Goal: Check status: Check status

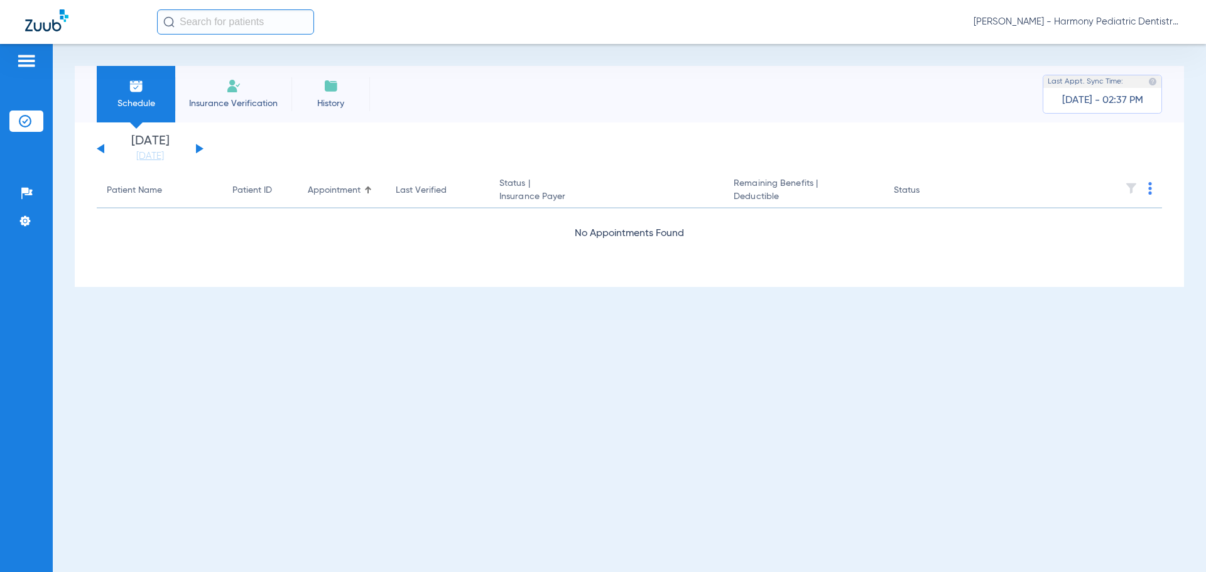
click at [1116, 31] on div "[PERSON_NAME] - Harmony Pediatric Dentistry Camas" at bounding box center [669, 21] width 1024 height 25
click at [1121, 23] on span "[PERSON_NAME] - Harmony Pediatric Dentistry Camas" at bounding box center [1077, 22] width 207 height 13
click at [1127, 36] on button "Account Selection" at bounding box center [1134, 44] width 90 height 25
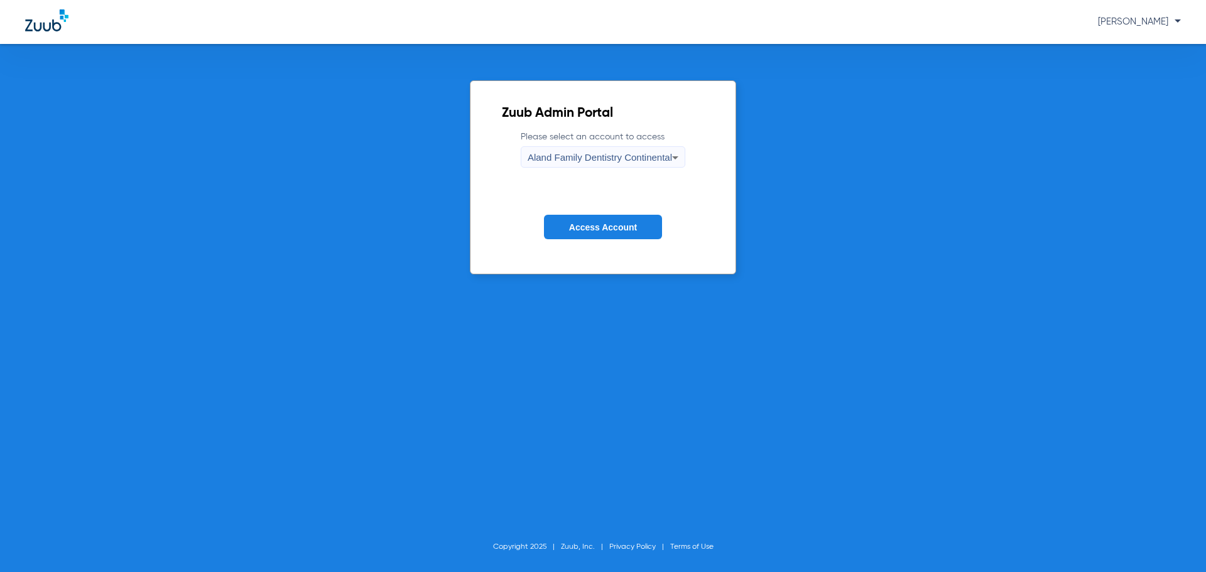
click at [565, 182] on form "Please select an account to access Aland Family Dentistry Continental Access Ac…" at bounding box center [603, 195] width 202 height 128
click at [566, 156] on span "Aland Family Dentistry Continental" at bounding box center [600, 157] width 144 height 11
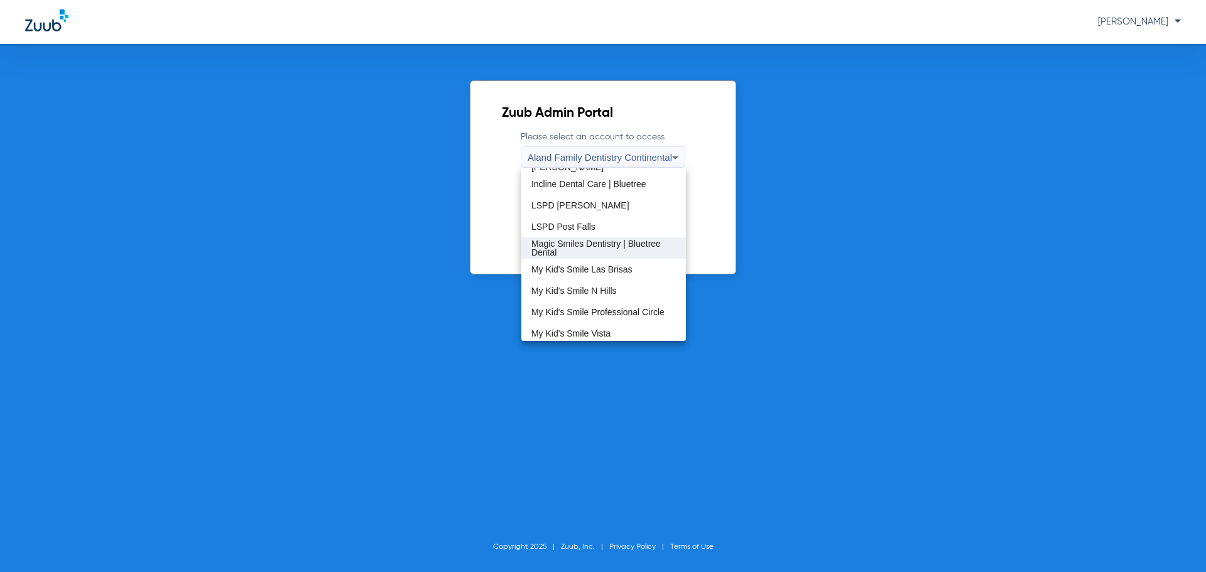
scroll to position [188, 0]
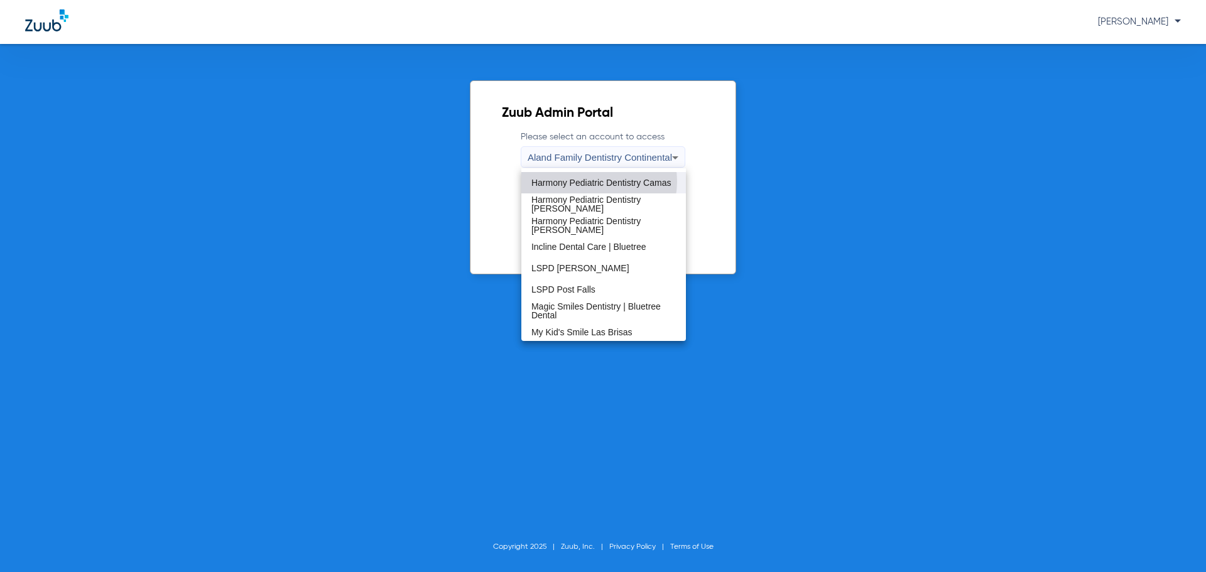
click at [594, 182] on span "Harmony Pediatric Dentistry Camas" at bounding box center [601, 182] width 140 height 9
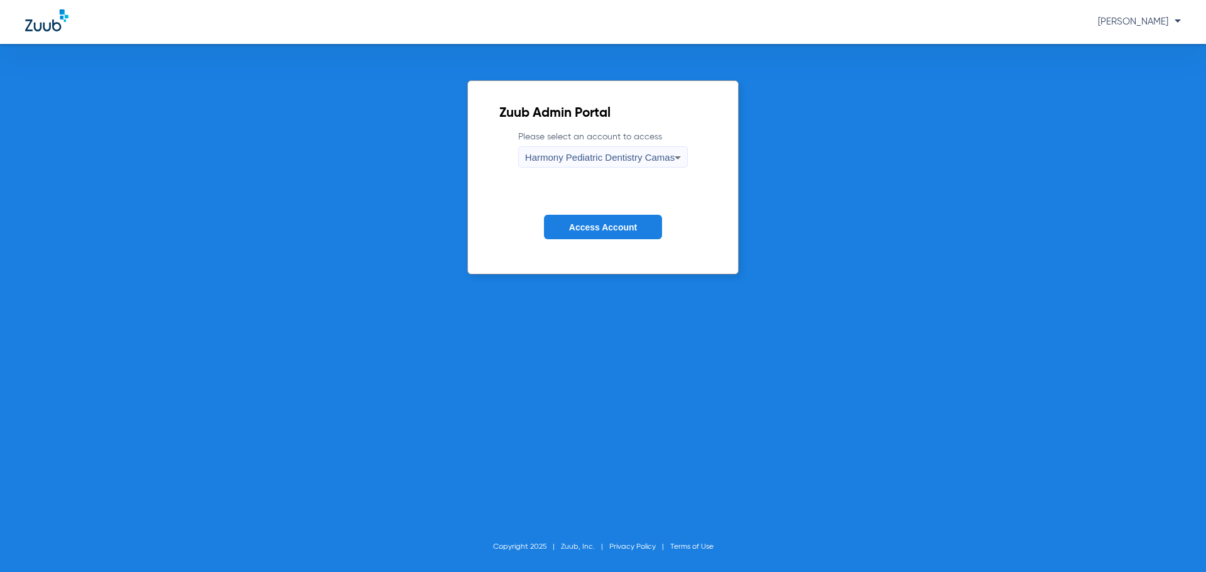
click at [607, 236] on button "Access Account" at bounding box center [603, 227] width 118 height 24
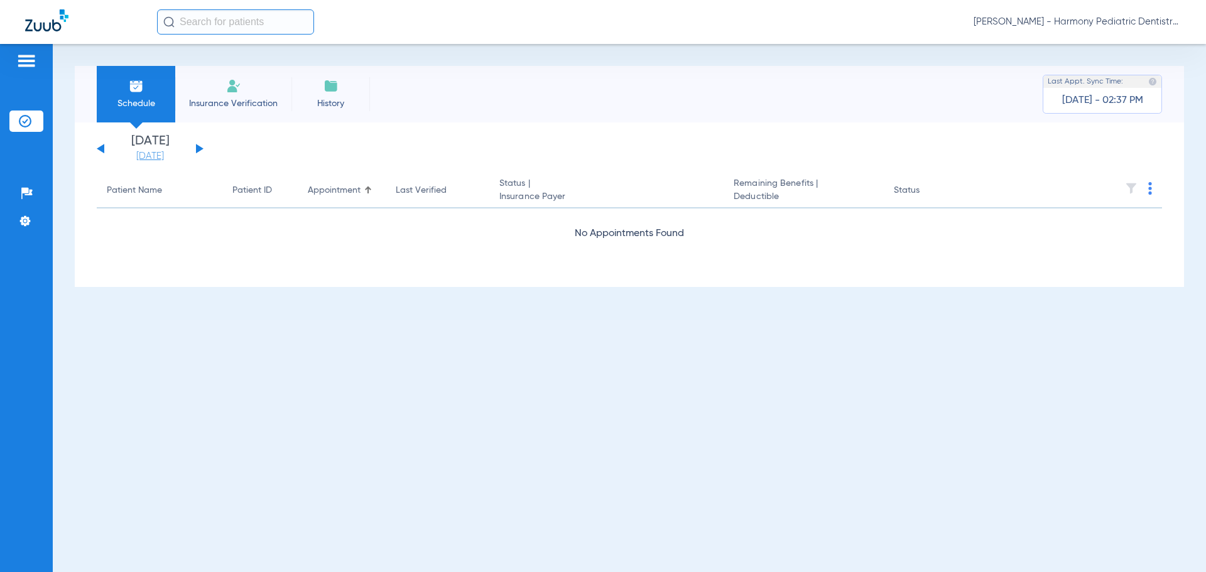
click at [144, 156] on link "[DATE]" at bounding box center [149, 156] width 75 height 13
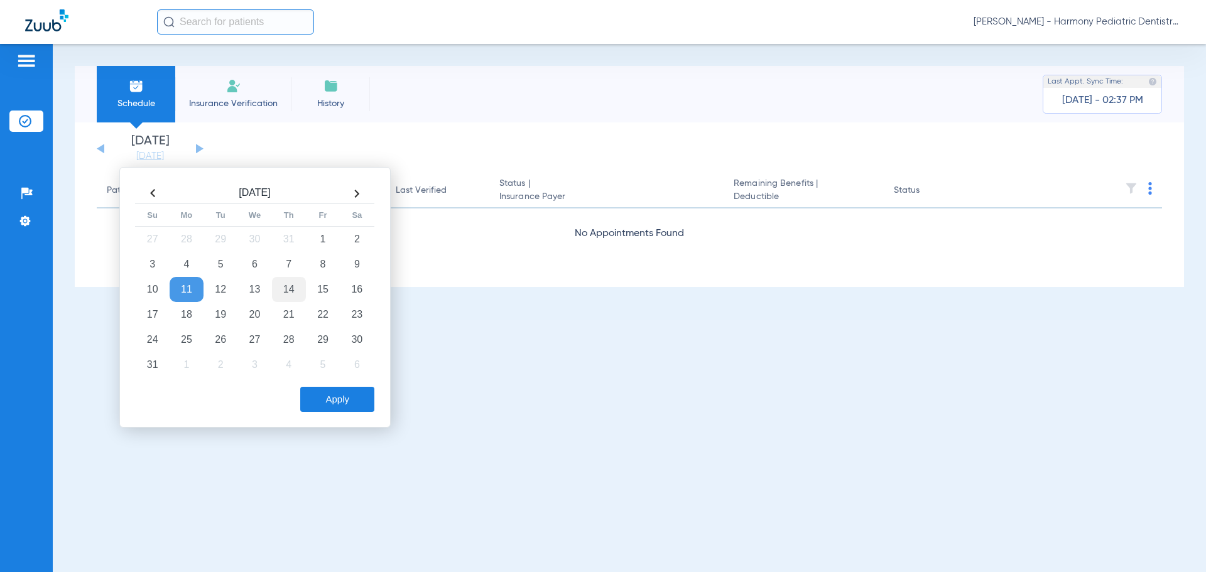
click at [280, 286] on td "14" at bounding box center [289, 289] width 34 height 25
click at [353, 409] on button "Apply" at bounding box center [337, 399] width 74 height 25
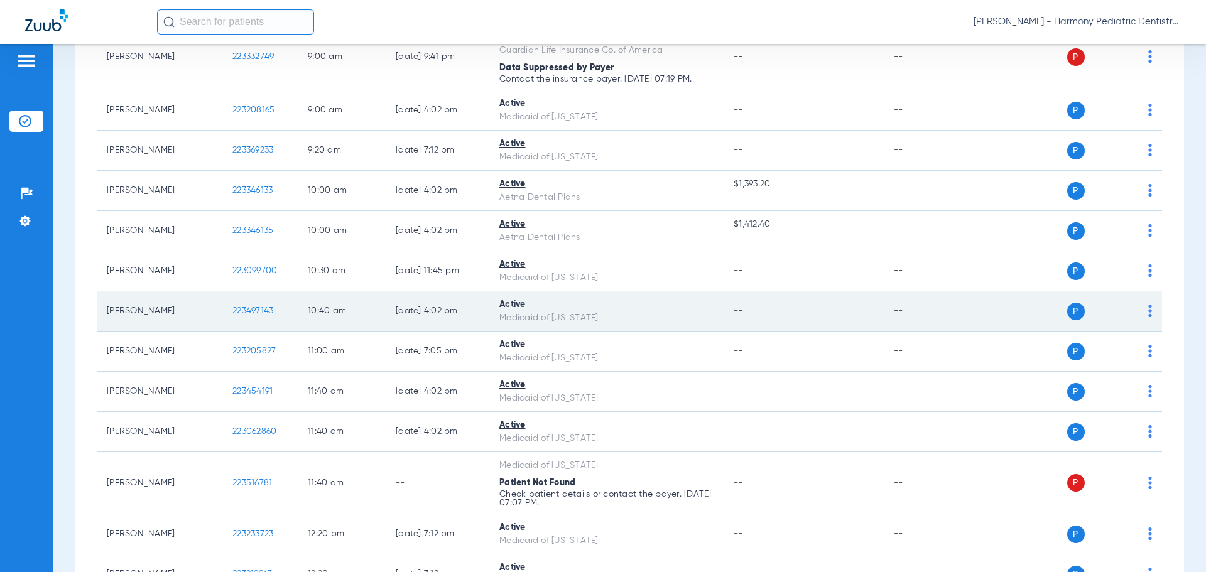
scroll to position [314, 0]
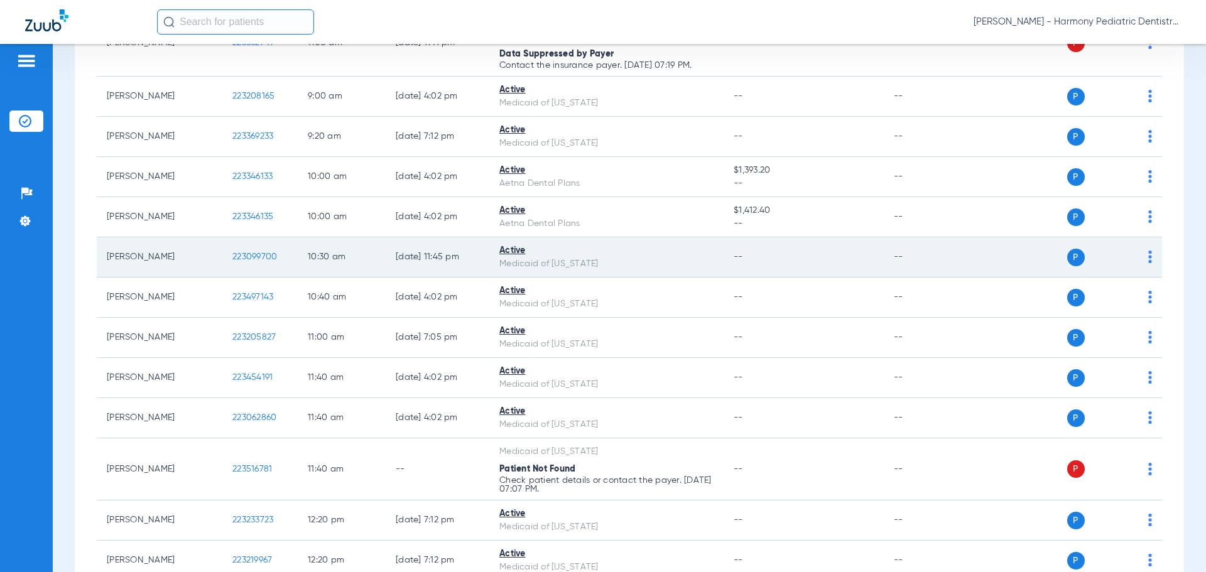
click at [1148, 256] on img at bounding box center [1150, 257] width 4 height 13
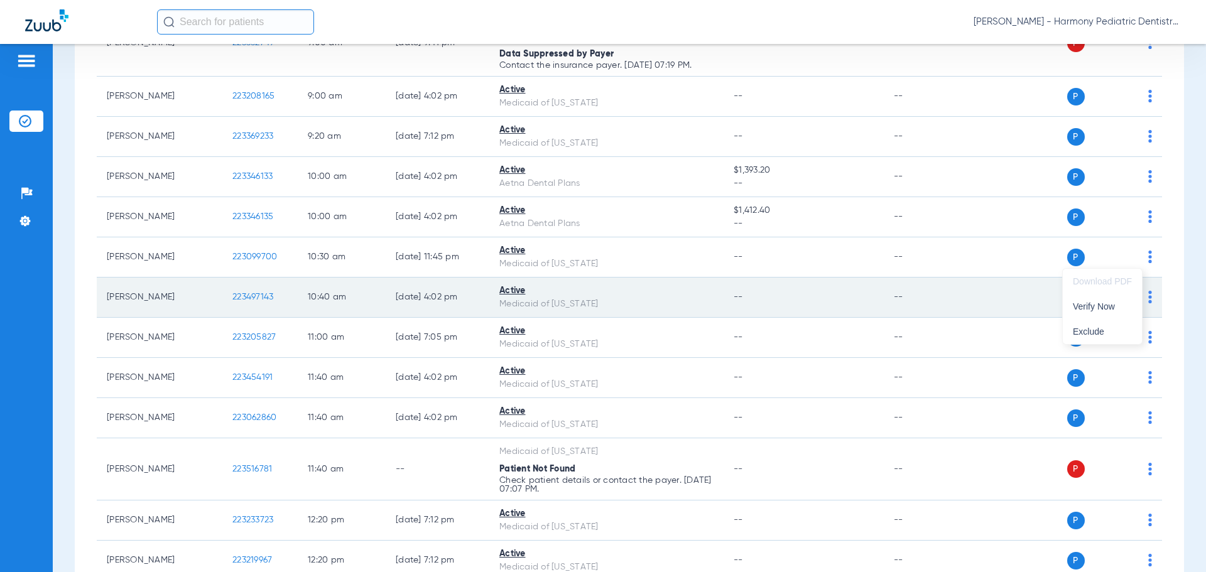
click at [1132, 301] on button "Verify Now" at bounding box center [1102, 306] width 79 height 25
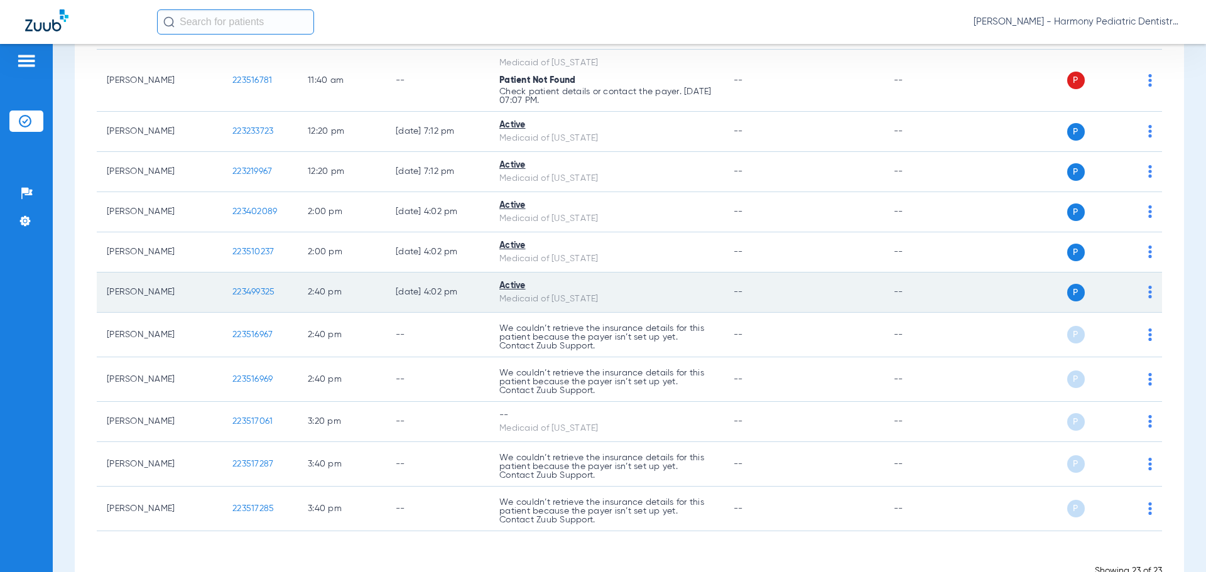
scroll to position [742, 0]
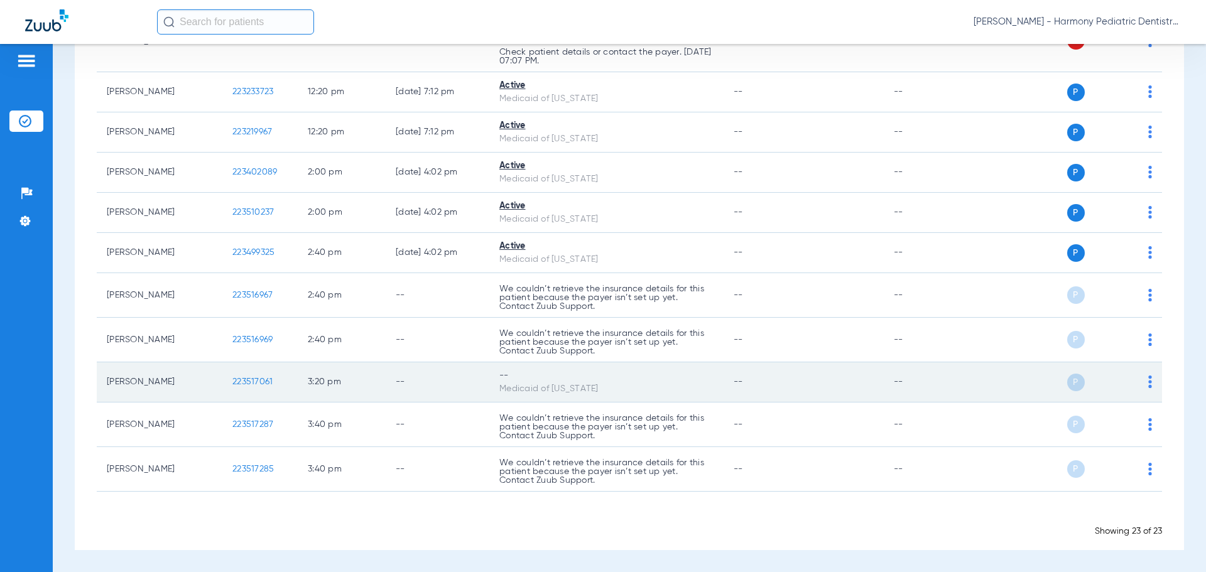
click at [1148, 381] on img at bounding box center [1150, 382] width 4 height 13
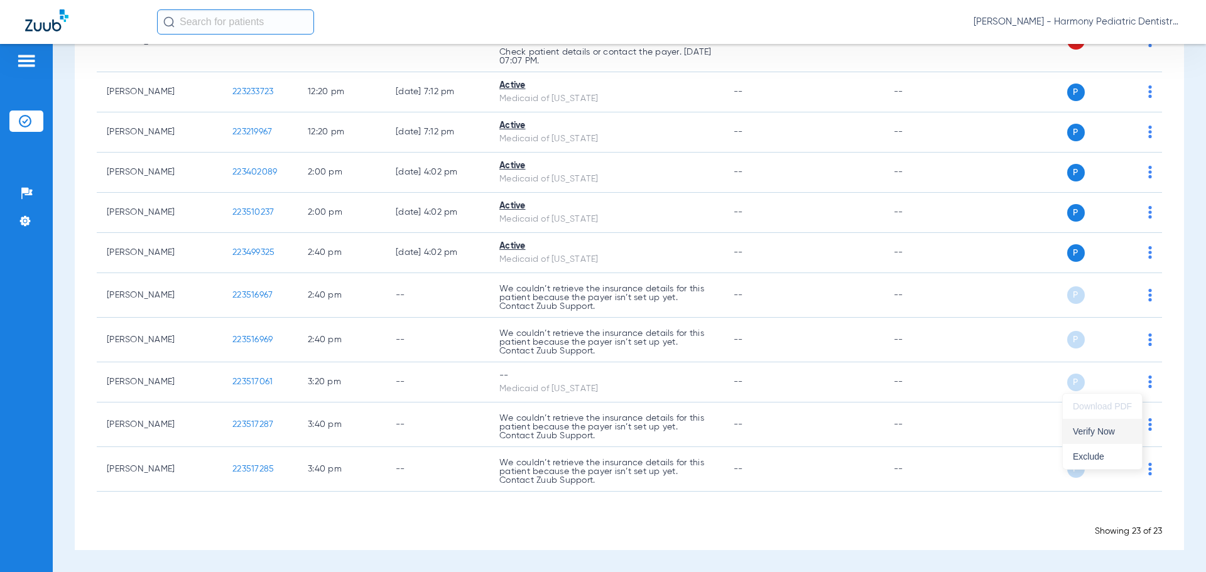
click at [1107, 432] on span "Verify Now" at bounding box center [1102, 431] width 59 height 9
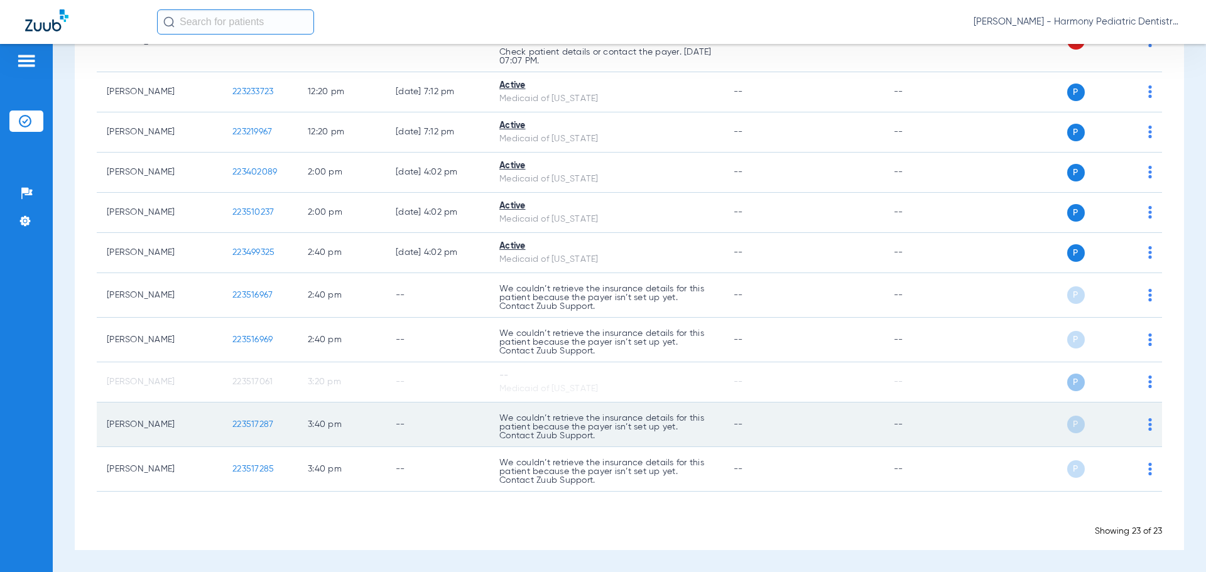
drag, startPoint x: 496, startPoint y: 423, endPoint x: 621, endPoint y: 407, distance: 125.4
click at [621, 407] on td "We couldn’t retrieve the insurance details for this patient because the payer i…" at bounding box center [606, 425] width 234 height 45
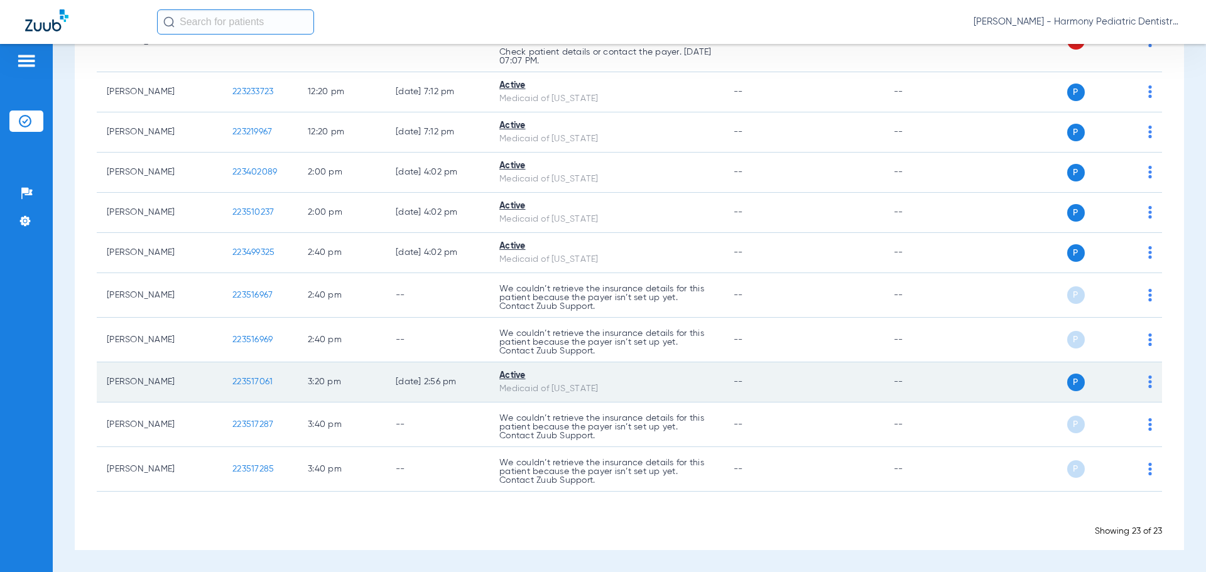
click at [606, 391] on div "Medicaid of [US_STATE]" at bounding box center [606, 389] width 214 height 13
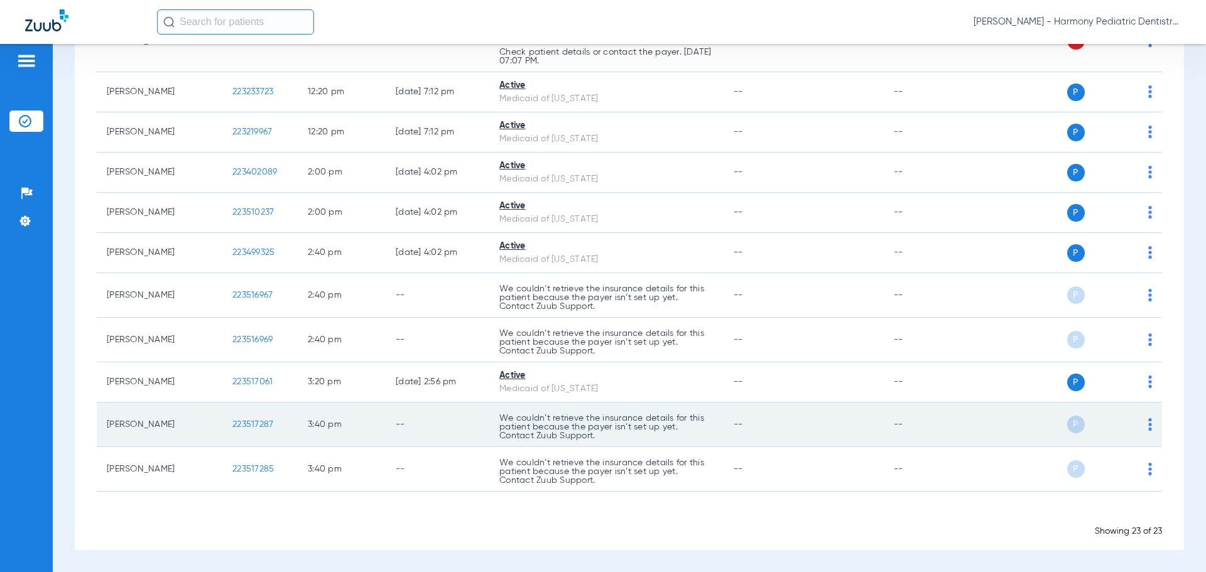
click at [255, 426] on span "223517287" at bounding box center [252, 424] width 41 height 9
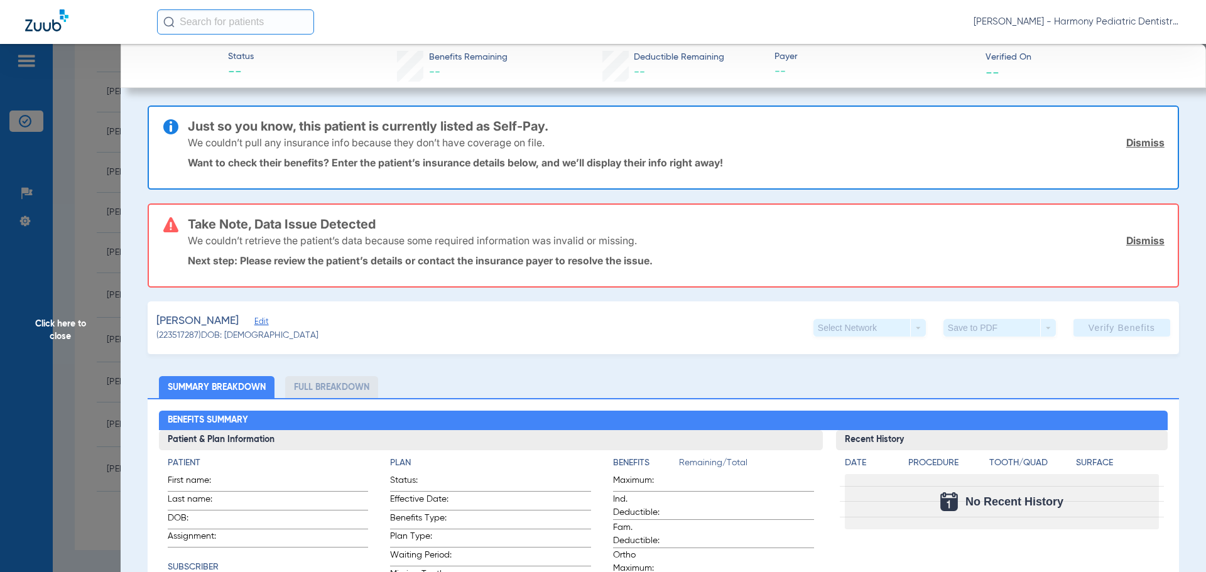
click at [52, 323] on span "Click here to close" at bounding box center [60, 330] width 121 height 572
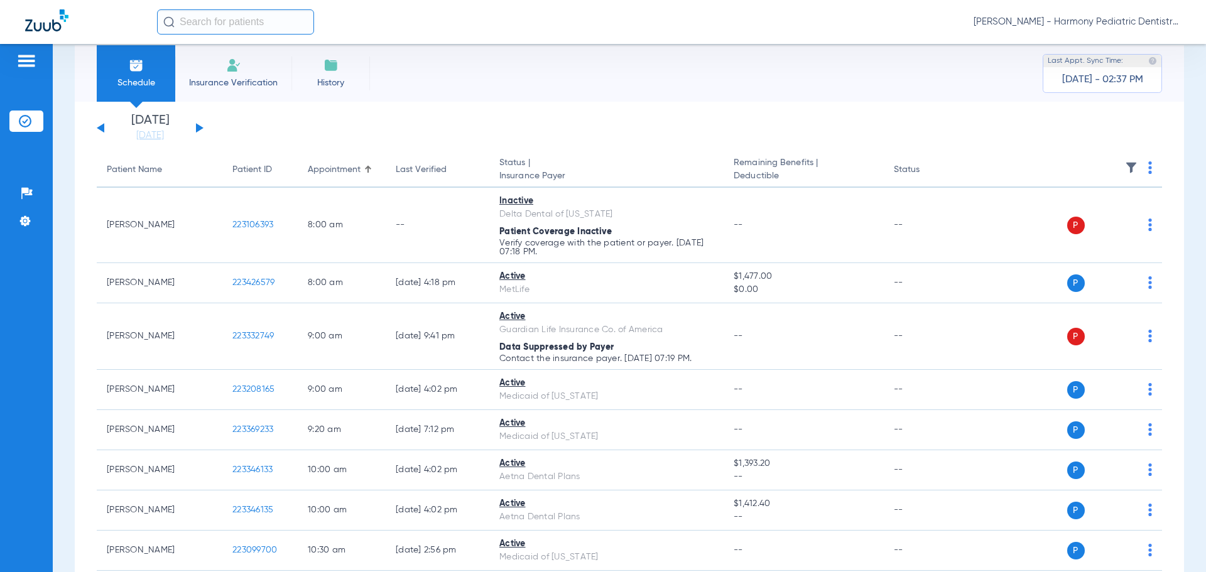
scroll to position [0, 0]
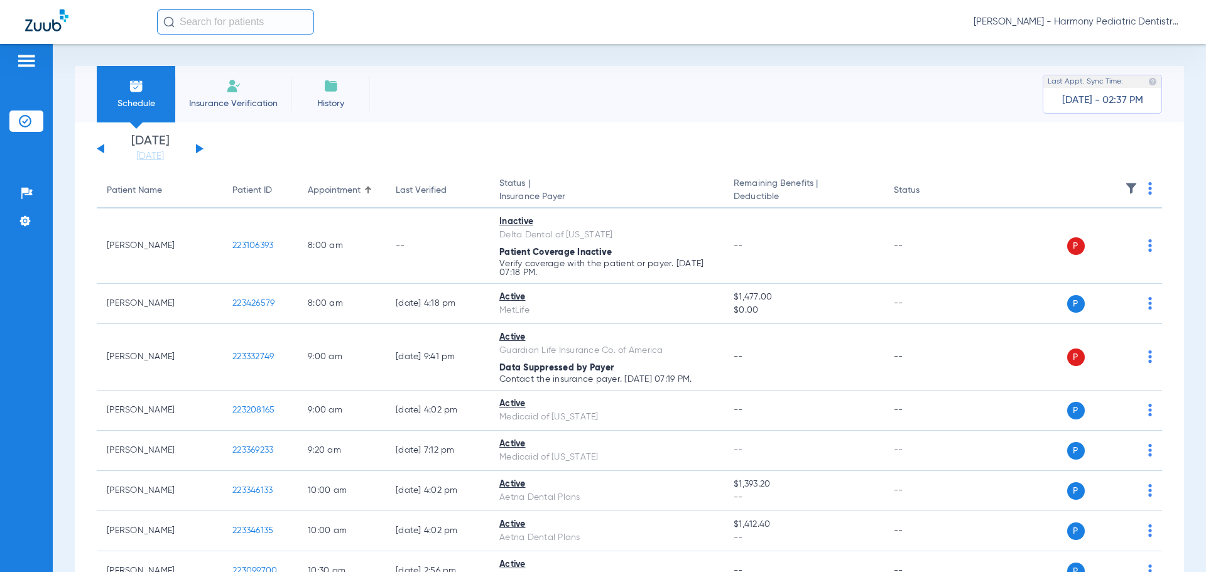
click at [198, 147] on button at bounding box center [200, 148] width 8 height 9
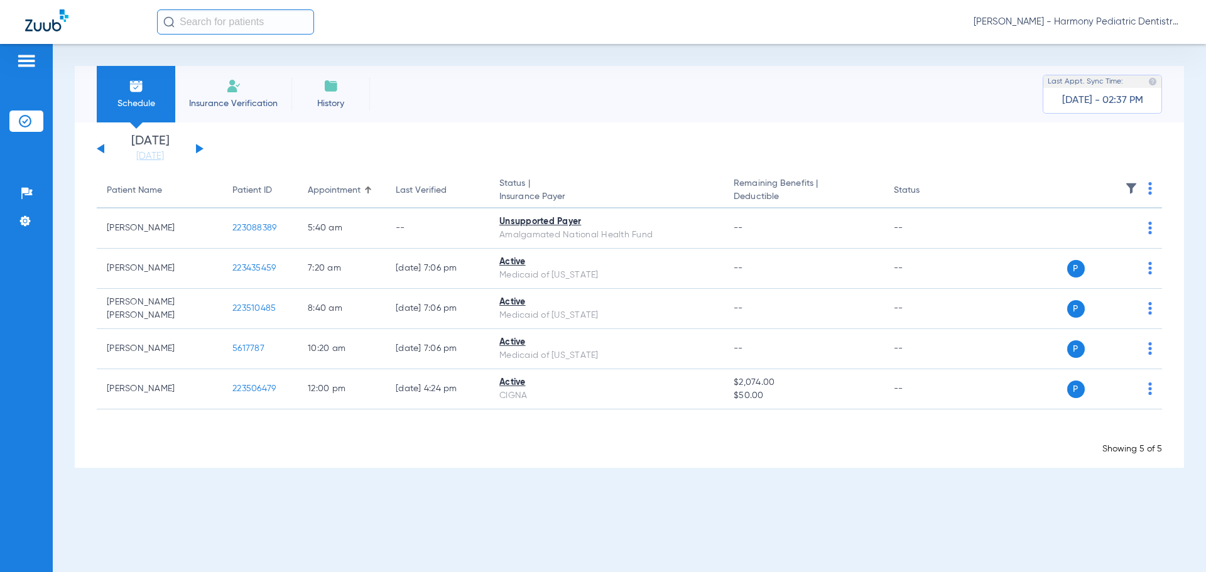
click at [101, 149] on button at bounding box center [101, 148] width 8 height 9
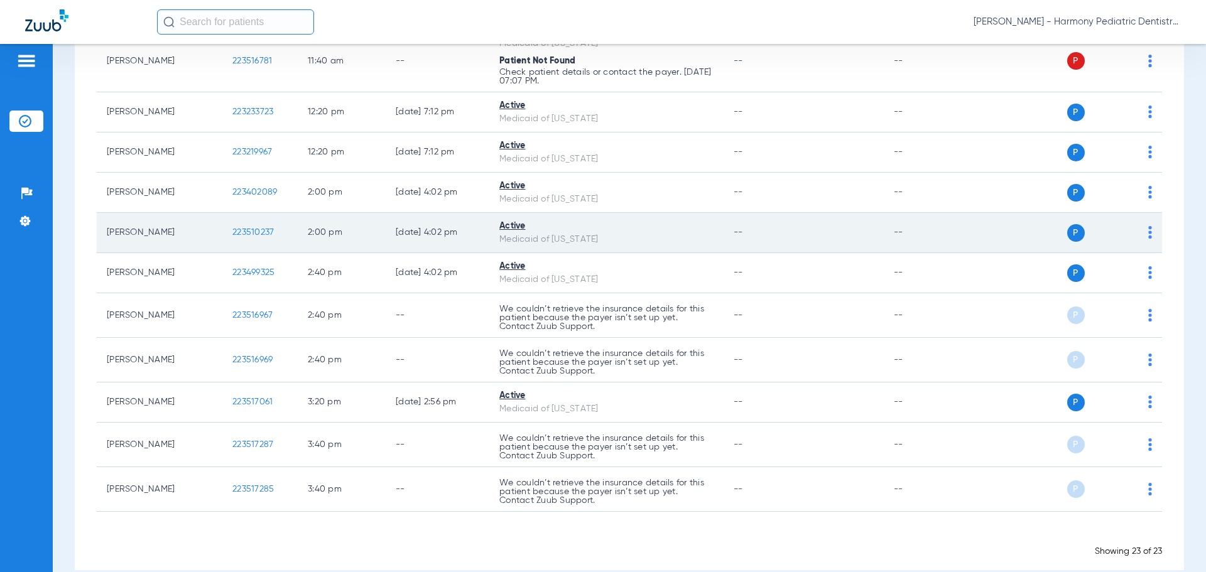
scroll to position [742, 0]
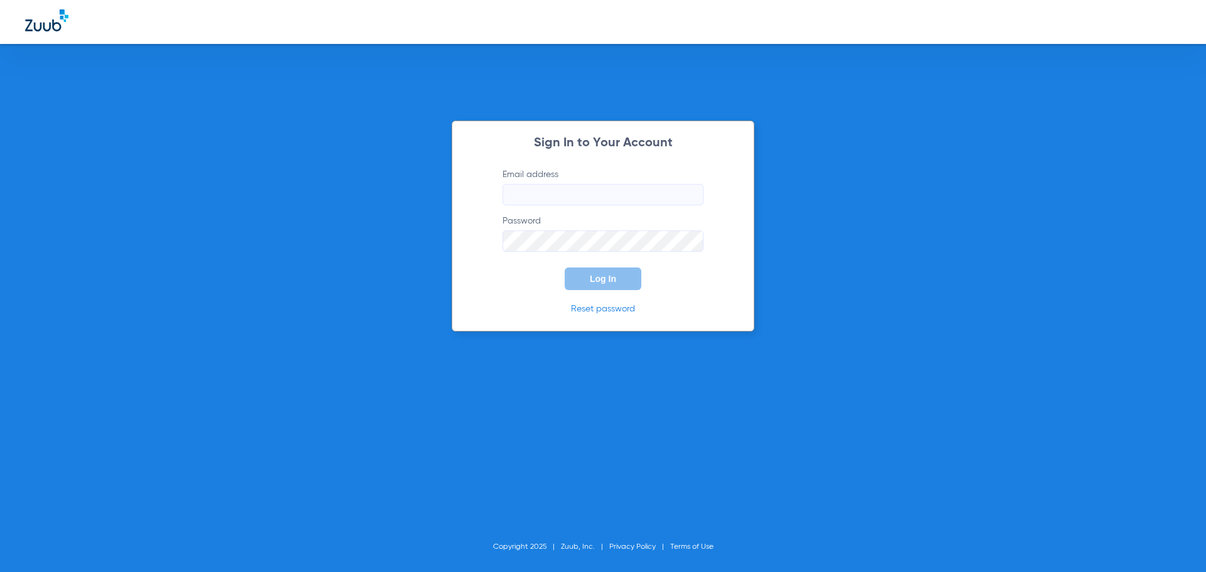
type input "emily.naughton@bluetreedental.com"
click at [601, 290] on button "Log In" at bounding box center [603, 279] width 77 height 23
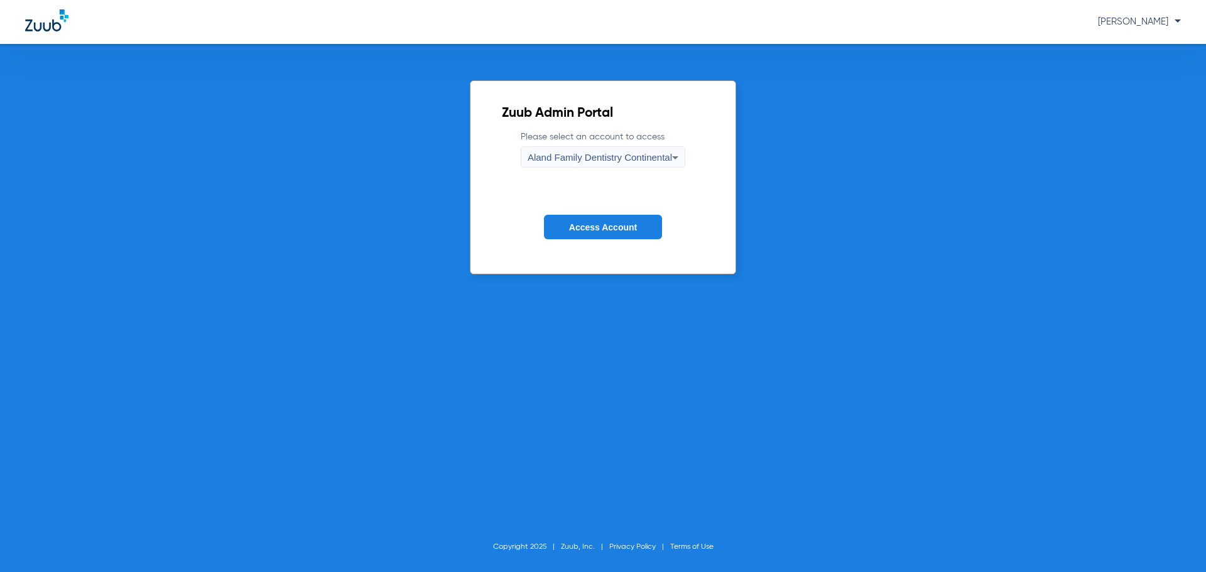
click at [632, 153] on span "Aland Family Dentistry Continental" at bounding box center [600, 157] width 144 height 11
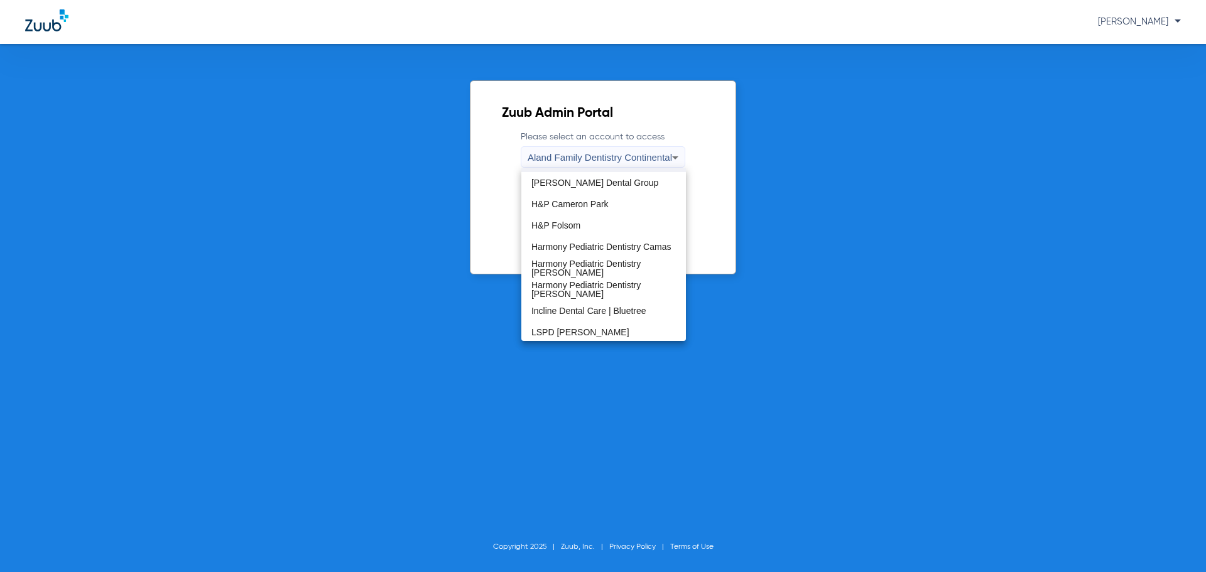
scroll to position [126, 0]
click at [600, 246] on span "Harmony Pediatric Dentistry Camas" at bounding box center [601, 245] width 140 height 9
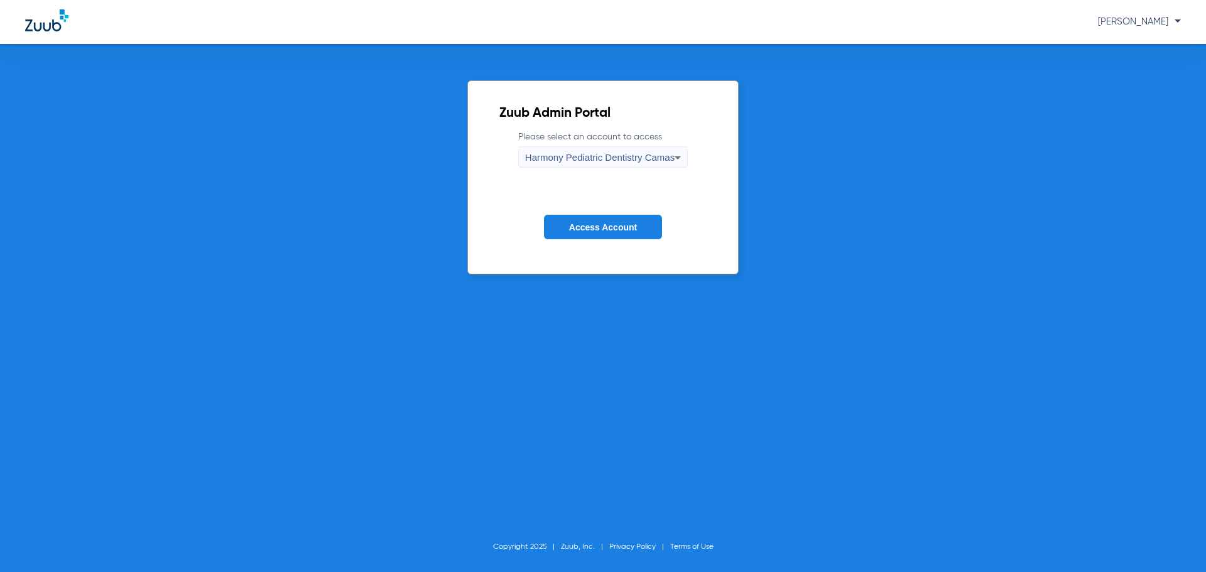
click at [593, 233] on button "Access Account" at bounding box center [603, 227] width 118 height 24
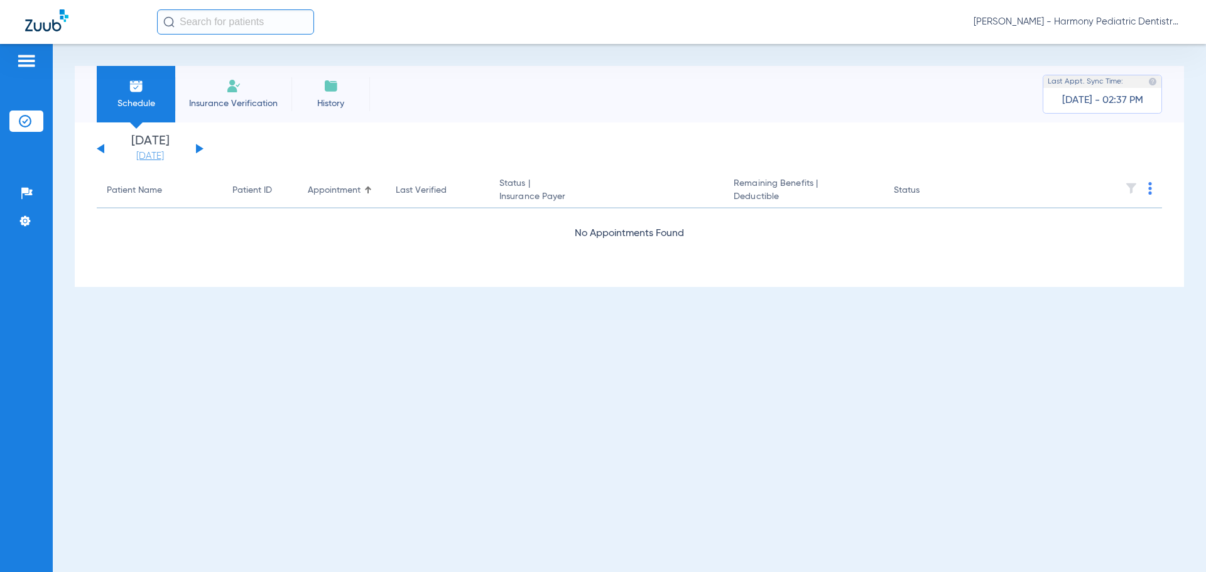
click at [153, 150] on link "[DATE]" at bounding box center [149, 156] width 75 height 13
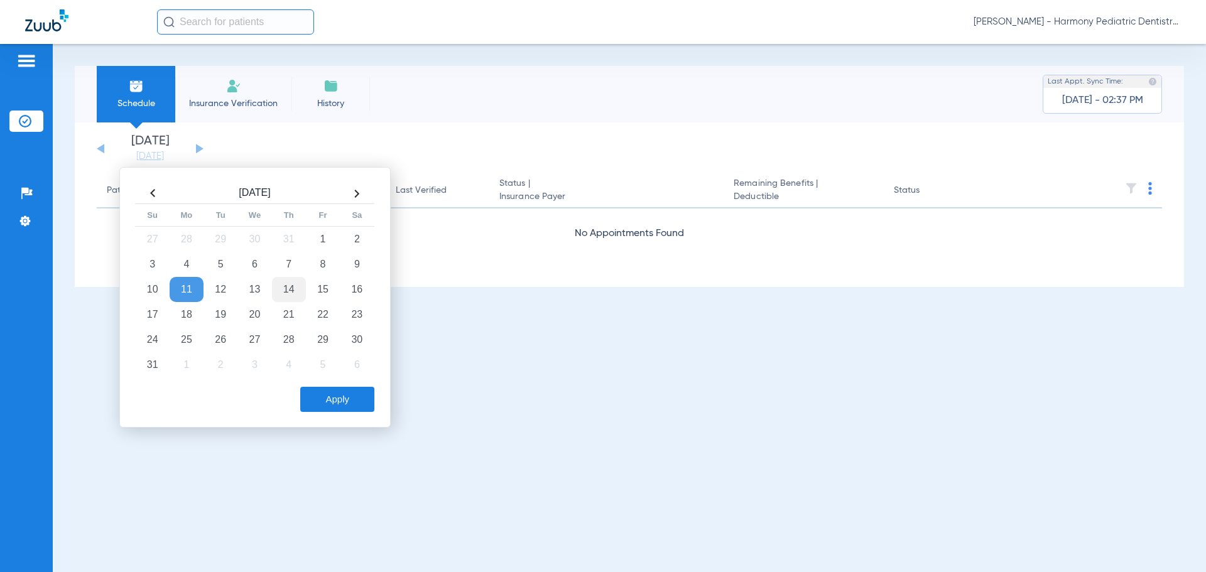
click at [295, 290] on td "14" at bounding box center [289, 289] width 34 height 25
click at [312, 402] on button "Apply" at bounding box center [337, 399] width 74 height 25
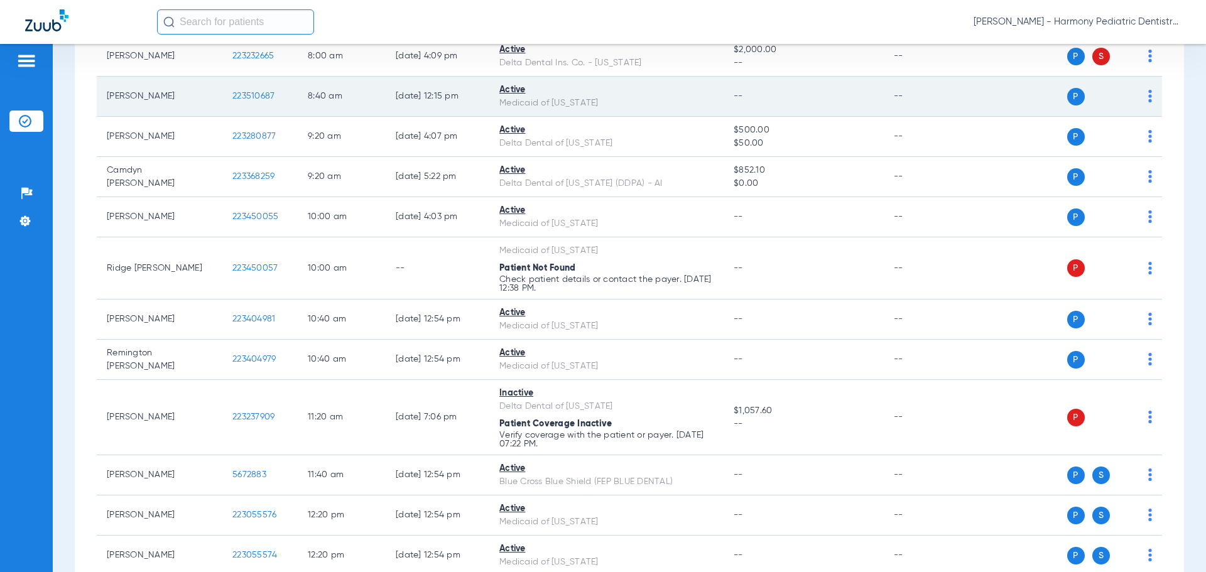
scroll to position [171, 0]
